Goal: Task Accomplishment & Management: Manage account settings

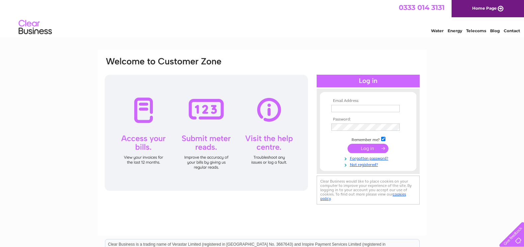
type input "finance@svh.co.uk"
click at [366, 147] on input "submit" at bounding box center [367, 148] width 41 height 9
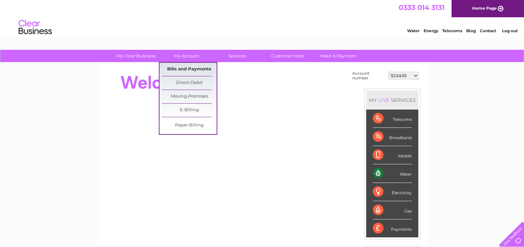
click at [185, 67] on link "Bills and Payments" at bounding box center [189, 69] width 55 height 13
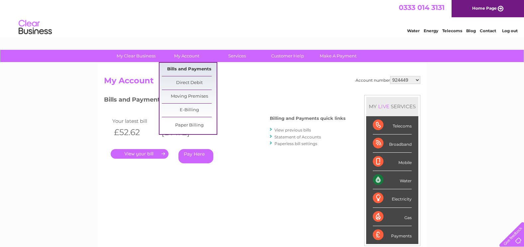
click at [187, 71] on link "Bills and Payments" at bounding box center [189, 69] width 55 height 13
click at [188, 68] on link "Bills and Payments" at bounding box center [189, 69] width 55 height 13
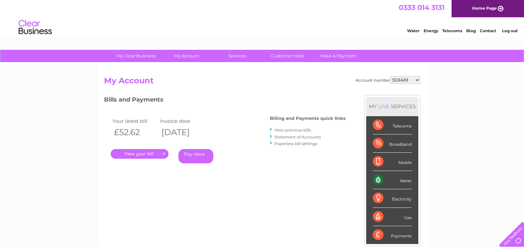
click at [255, 103] on h3 "Bills and Payments" at bounding box center [224, 101] width 241 height 12
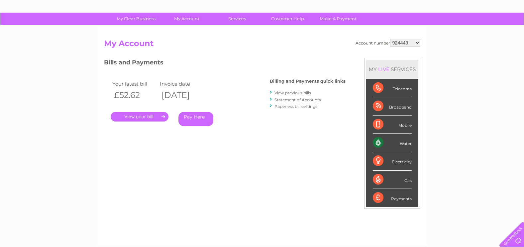
scroll to position [33, 0]
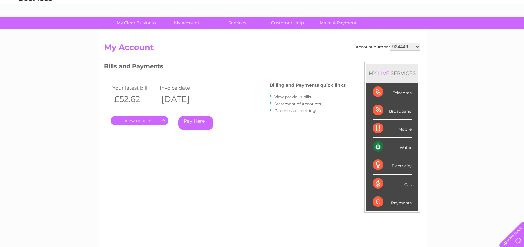
click at [272, 97] on div at bounding box center [271, 96] width 3 height 6
click at [283, 95] on link "View previous bills" at bounding box center [292, 96] width 37 height 5
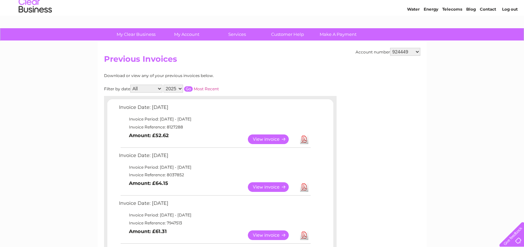
scroll to position [33, 0]
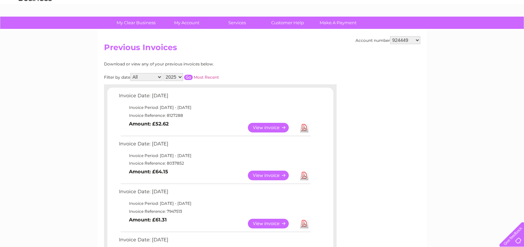
click at [418, 42] on select "924449 981790 981794 982576 30292719" at bounding box center [405, 40] width 30 height 8
click at [390, 36] on select "924449 981790 981794 982576 30292719" at bounding box center [405, 40] width 30 height 8
click at [412, 41] on select "924449 981790 981794 982576 30292719" at bounding box center [405, 40] width 30 height 8
select select "981790"
click at [390, 36] on select "924449 981790 981794 982576 30292719" at bounding box center [405, 40] width 30 height 8
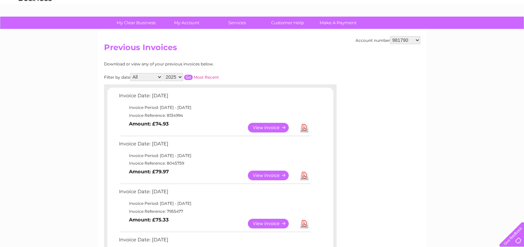
click at [262, 128] on link "View" at bounding box center [272, 128] width 49 height 10
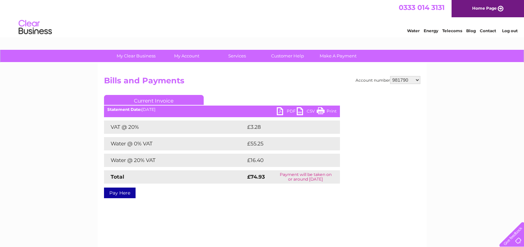
click at [285, 109] on link "PDF" at bounding box center [287, 112] width 20 height 10
click at [418, 77] on select "924449 981790 981794 982576 30292719" at bounding box center [405, 80] width 30 height 8
select select "981794"
click at [390, 76] on select "924449 981790 981794 982576 30292719" at bounding box center [405, 80] width 30 height 8
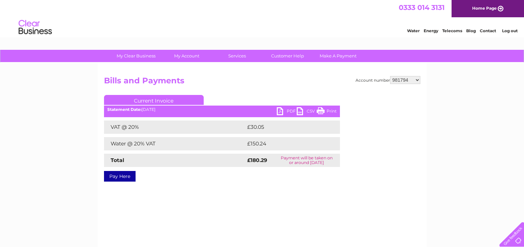
click at [418, 83] on select "924449 981790 981794 982576 30292719" at bounding box center [405, 80] width 30 height 8
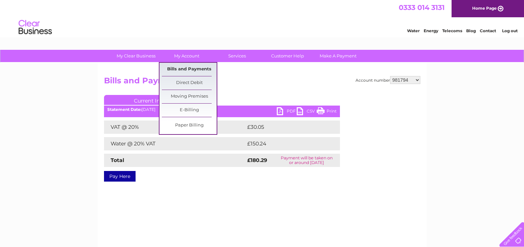
click at [186, 66] on link "Bills and Payments" at bounding box center [189, 69] width 55 height 13
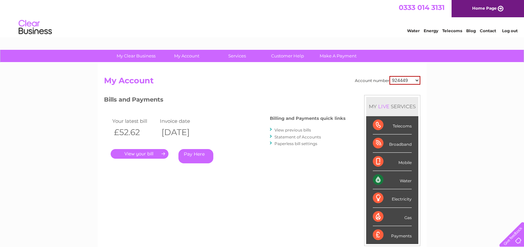
click at [417, 80] on select "924449 981790 981794 982576 30292719" at bounding box center [404, 80] width 31 height 9
select select "30292719"
click at [389, 76] on select "924449 981790 981794 982576 30292719" at bounding box center [404, 80] width 31 height 9
click at [279, 130] on link "View previous bills" at bounding box center [292, 129] width 37 height 5
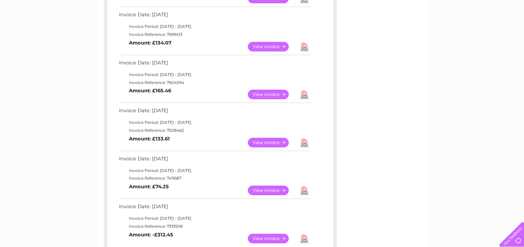
scroll to position [365, 0]
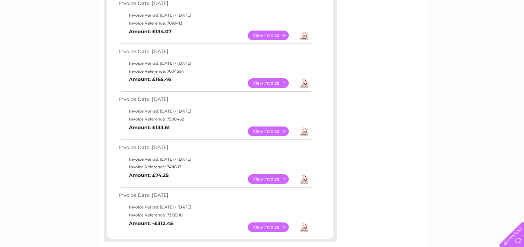
click at [276, 129] on link "View" at bounding box center [272, 131] width 49 height 10
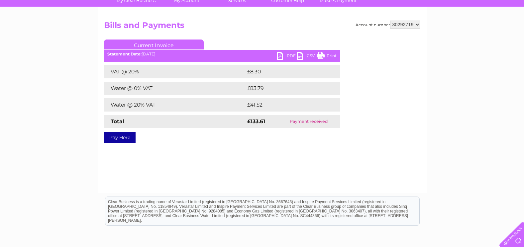
scroll to position [66, 0]
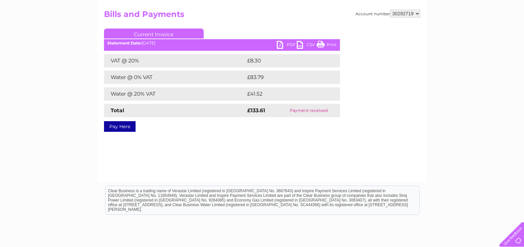
click at [280, 44] on link "PDF" at bounding box center [287, 46] width 20 height 10
